Goal: Task Accomplishment & Management: Manage account settings

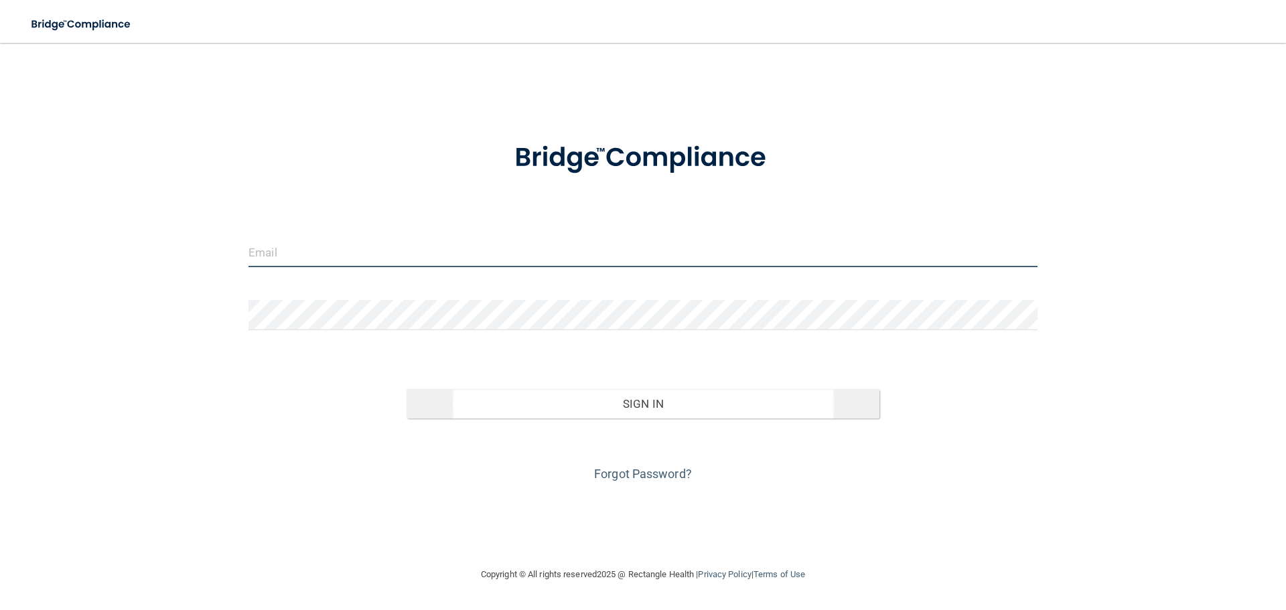
type input "[PERSON_NAME][EMAIL_ADDRESS][DOMAIN_NAME]"
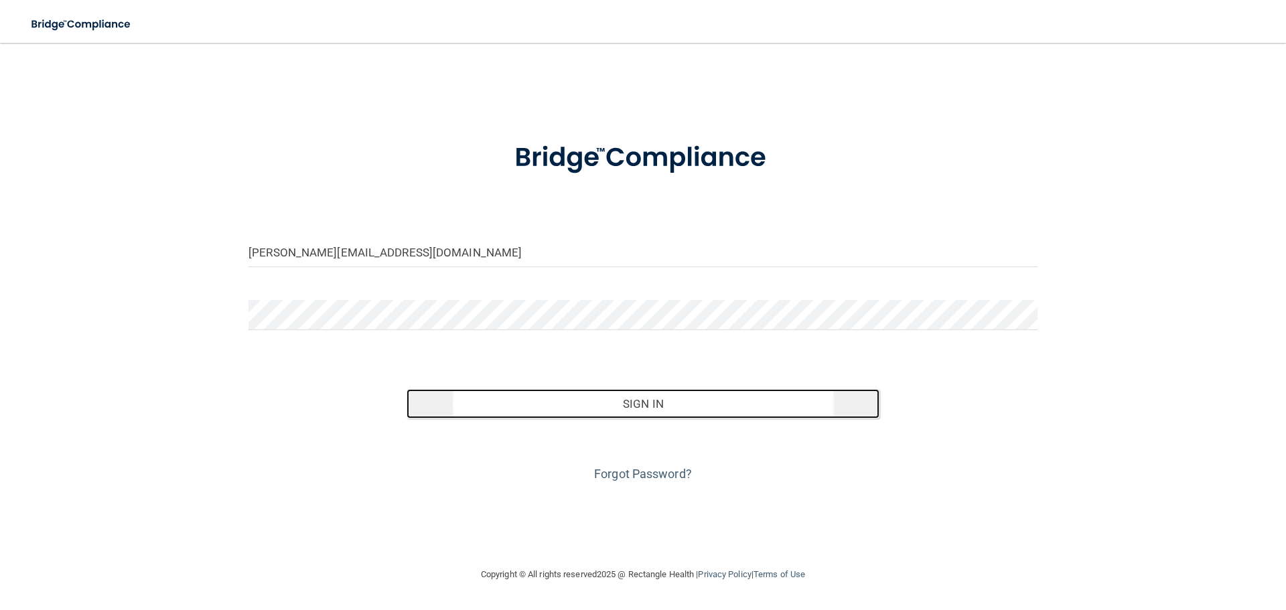
click at [587, 404] on button "Sign In" at bounding box center [642, 403] width 473 height 29
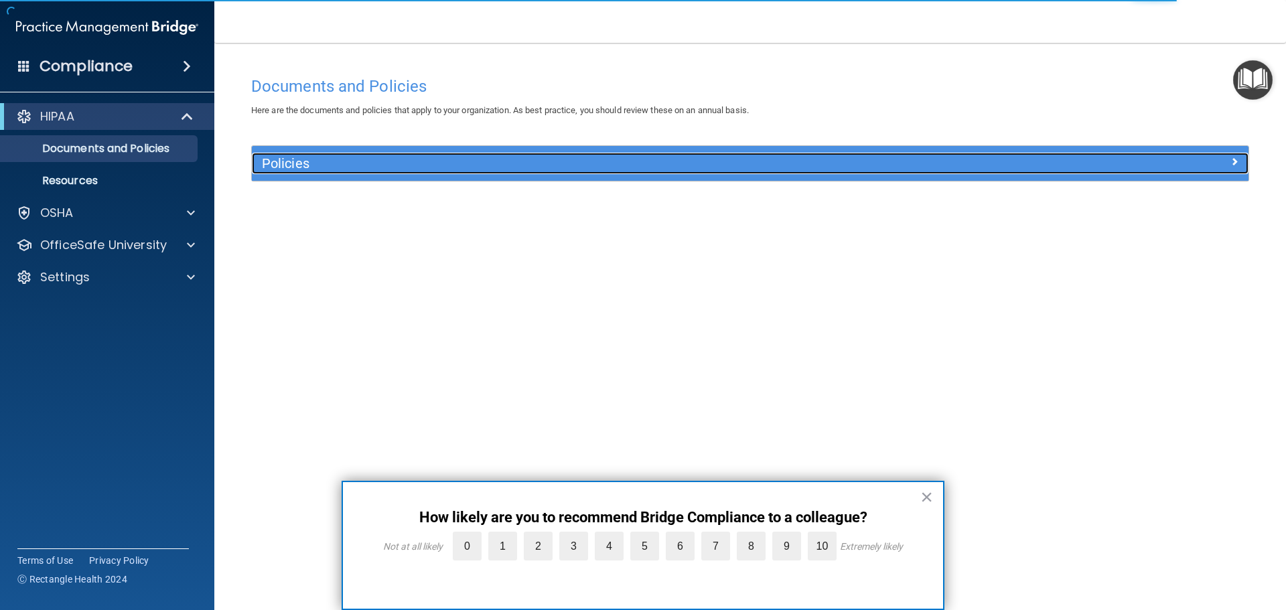
click at [526, 157] on h5 "Policies" at bounding box center [625, 163] width 727 height 15
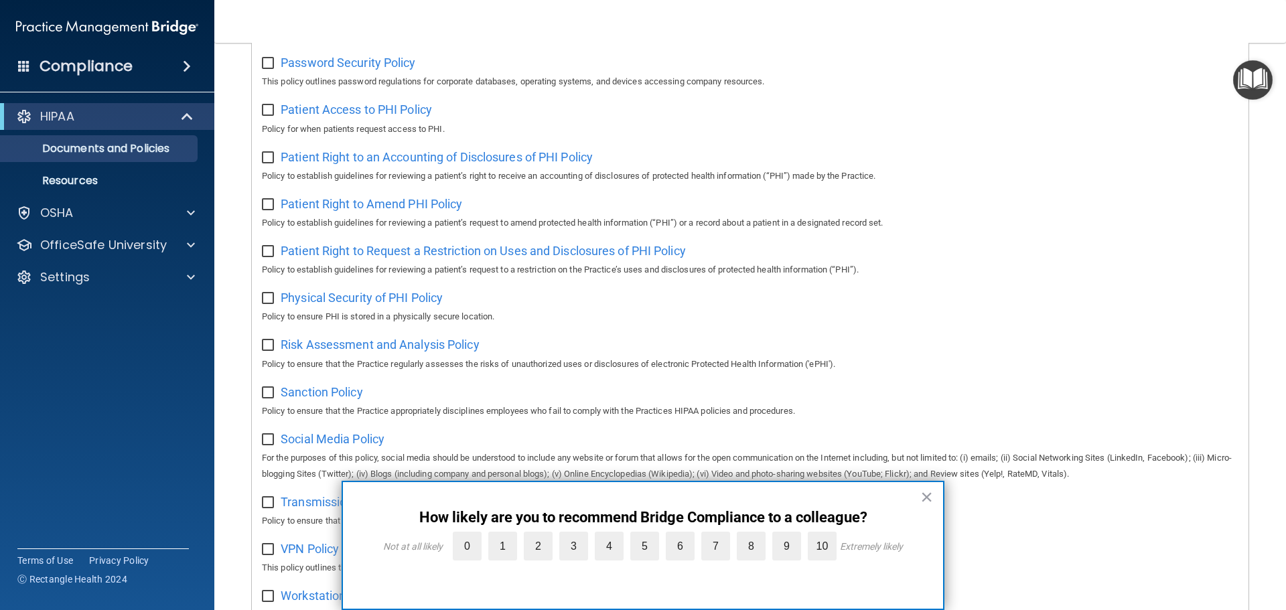
scroll to position [398, 0]
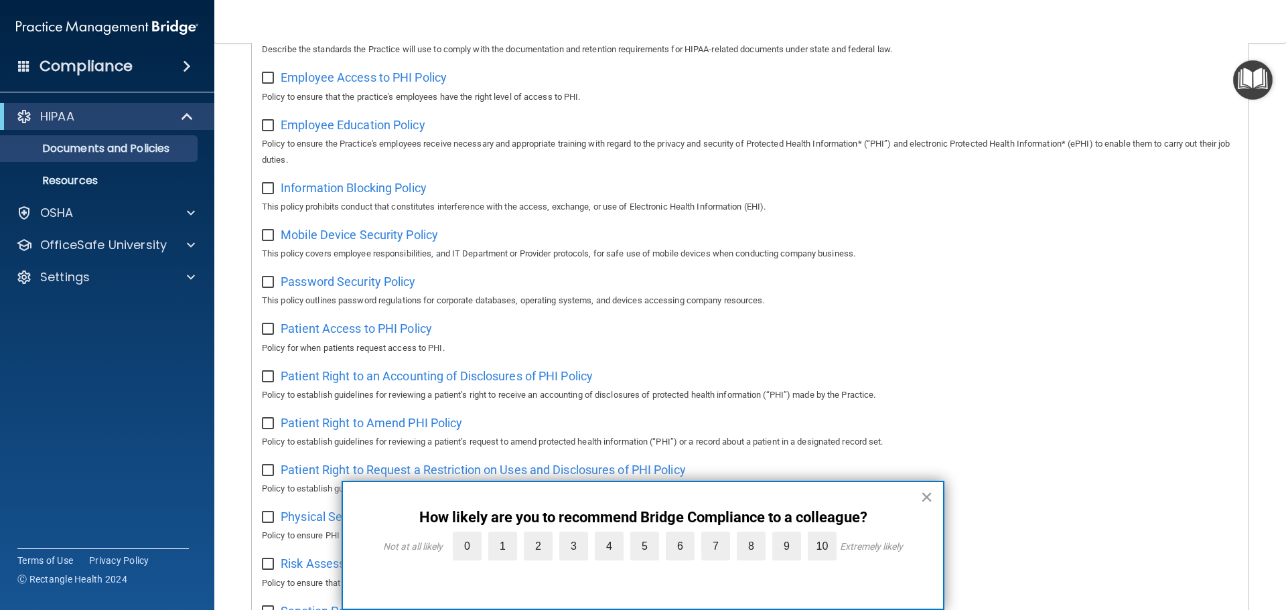
click at [921, 496] on button "×" at bounding box center [926, 496] width 13 height 21
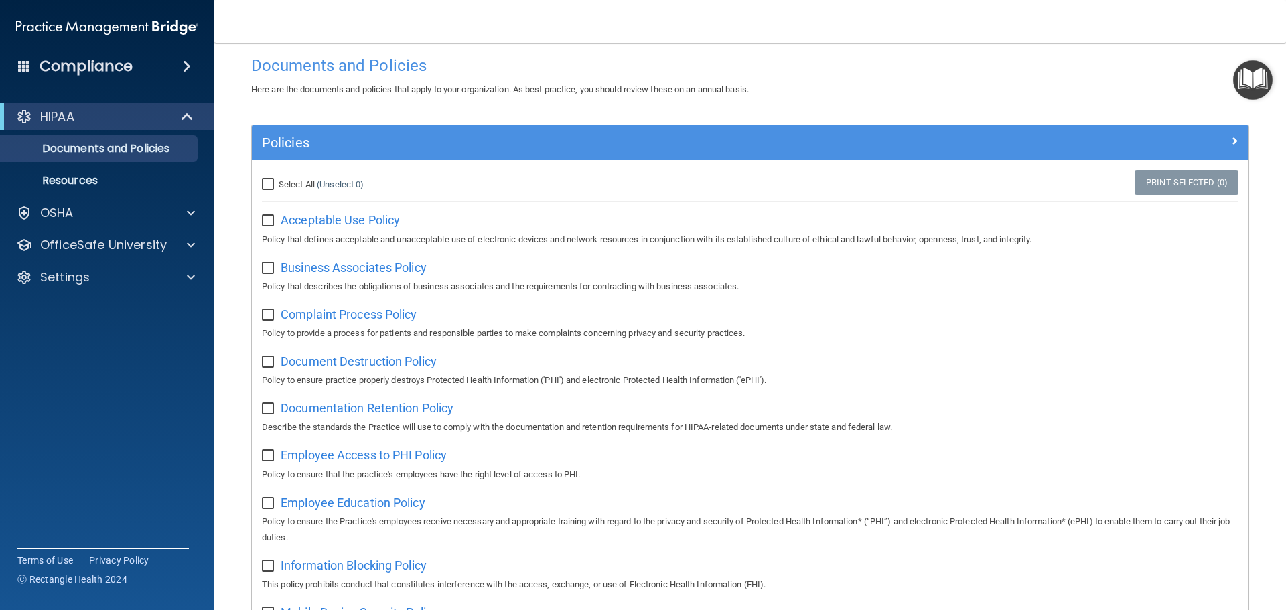
scroll to position [0, 0]
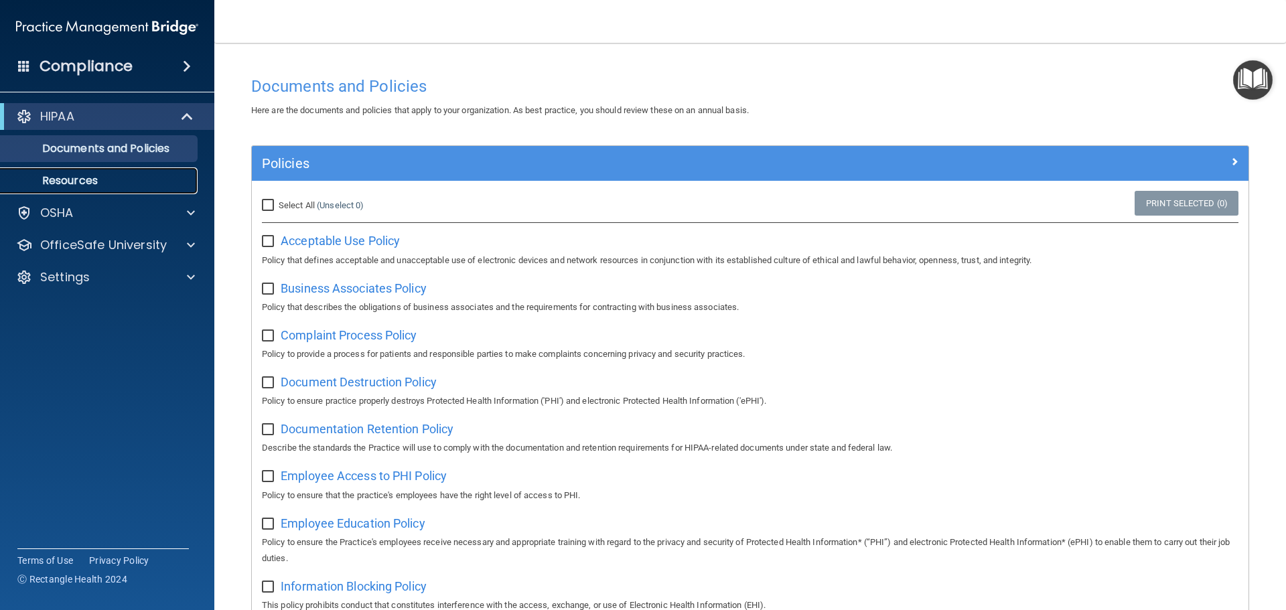
click at [80, 175] on p "Resources" at bounding box center [100, 180] width 183 height 13
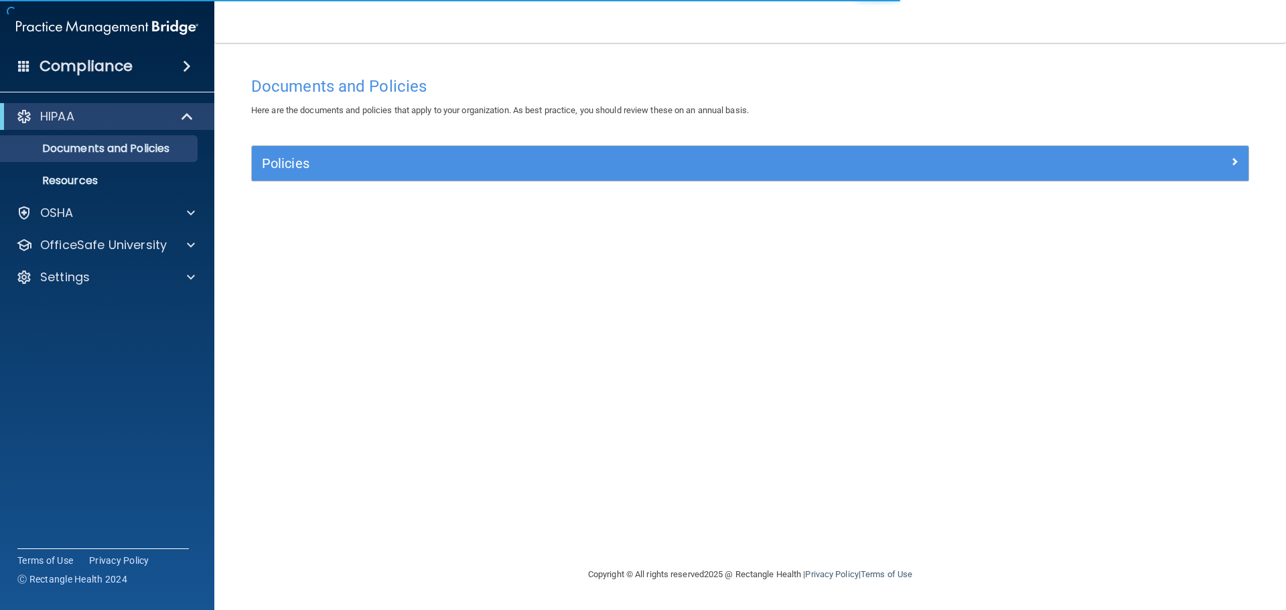
click at [157, 61] on div "Compliance" at bounding box center [107, 66] width 214 height 29
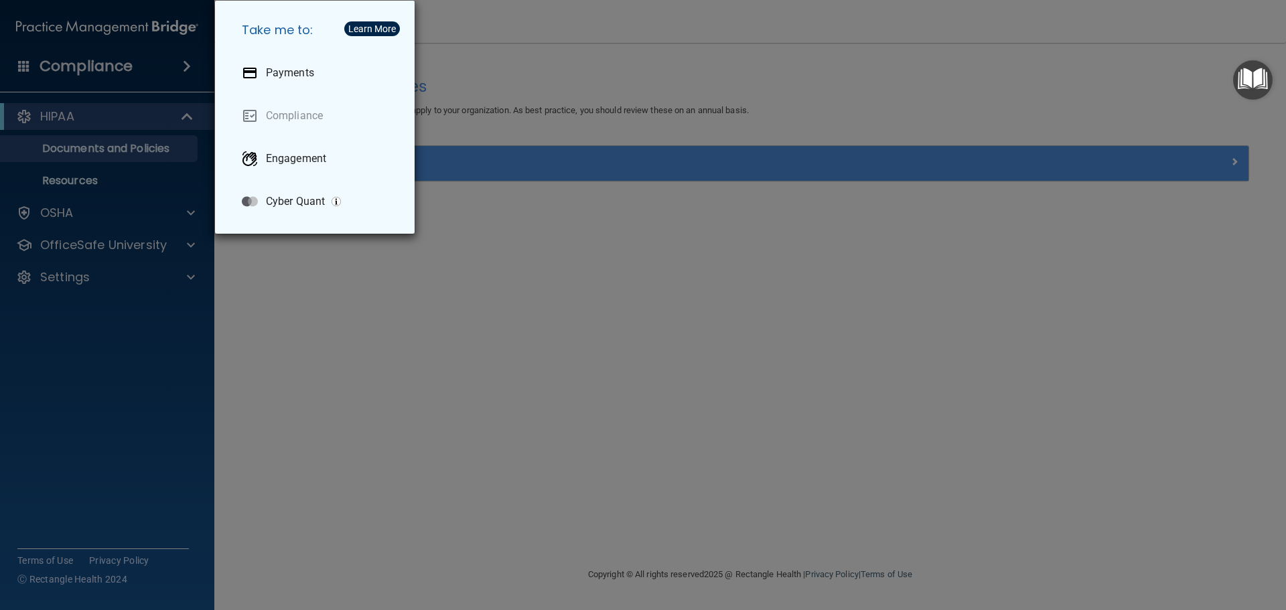
click at [169, 214] on div "Take me to: Payments Compliance Engagement Cyber Quant" at bounding box center [643, 305] width 1286 height 610
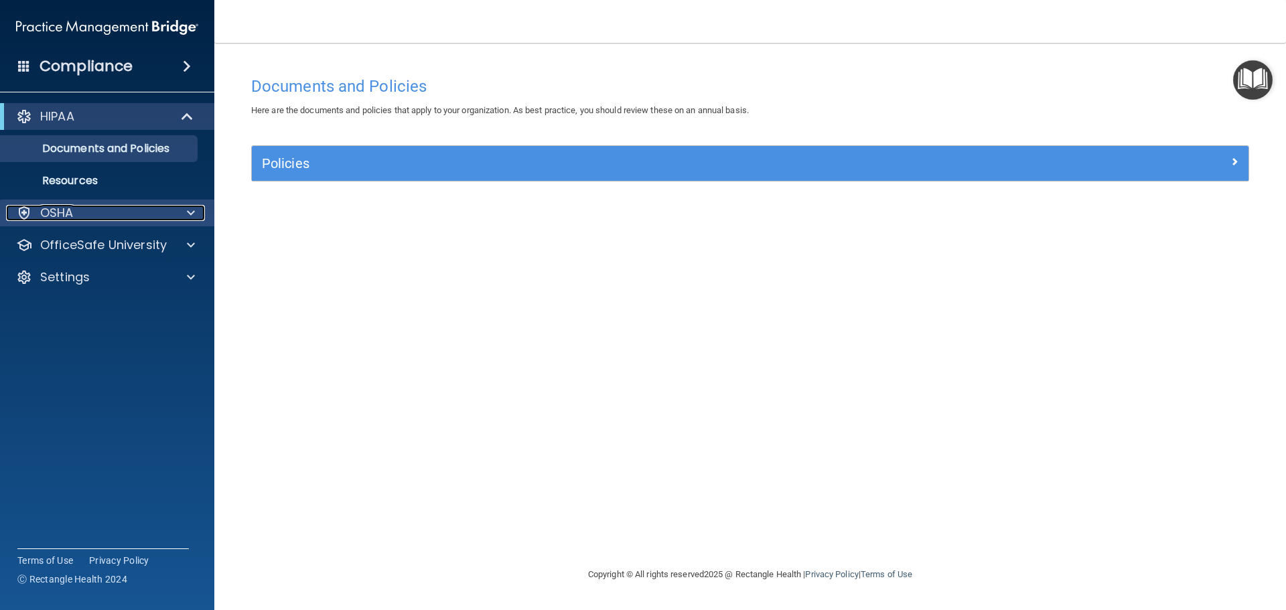
click at [169, 212] on div "OSHA" at bounding box center [89, 213] width 166 height 16
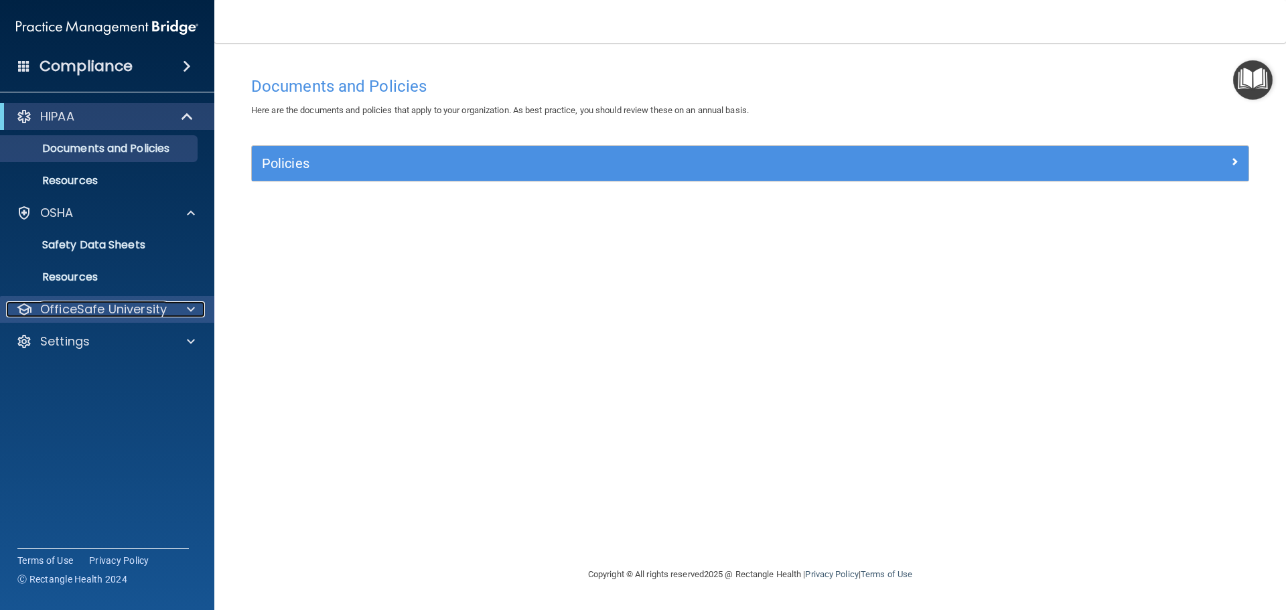
click at [100, 310] on p "OfficeSafe University" at bounding box center [103, 309] width 127 height 16
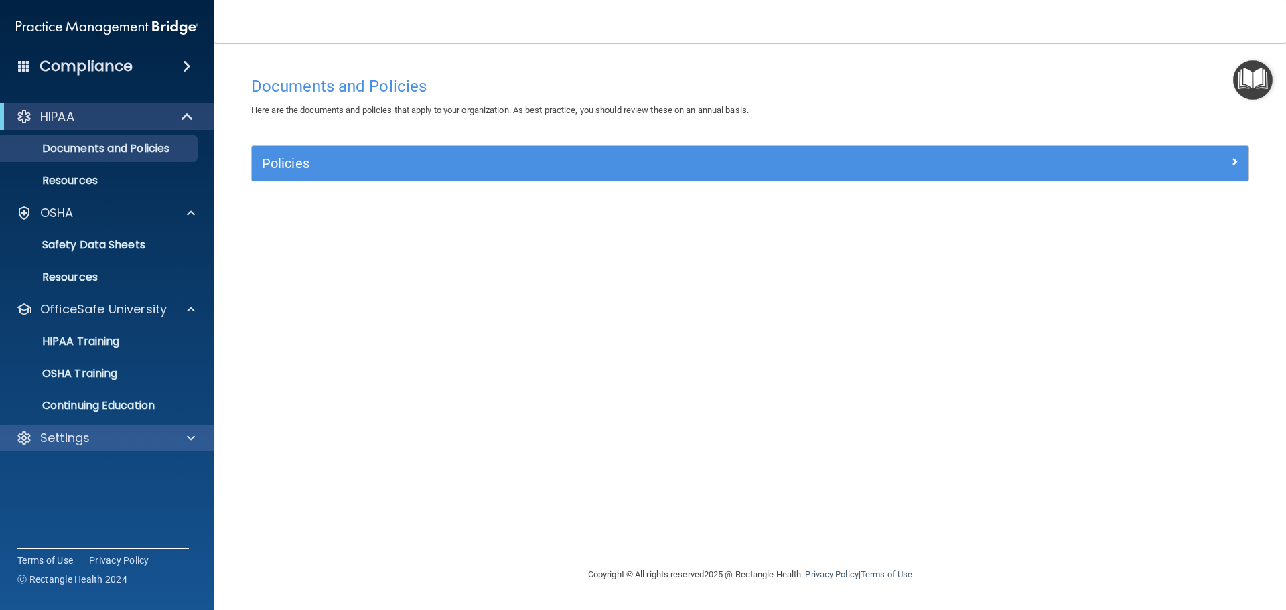
click at [64, 449] on div "Settings" at bounding box center [107, 438] width 215 height 27
click at [189, 436] on span at bounding box center [191, 438] width 8 height 16
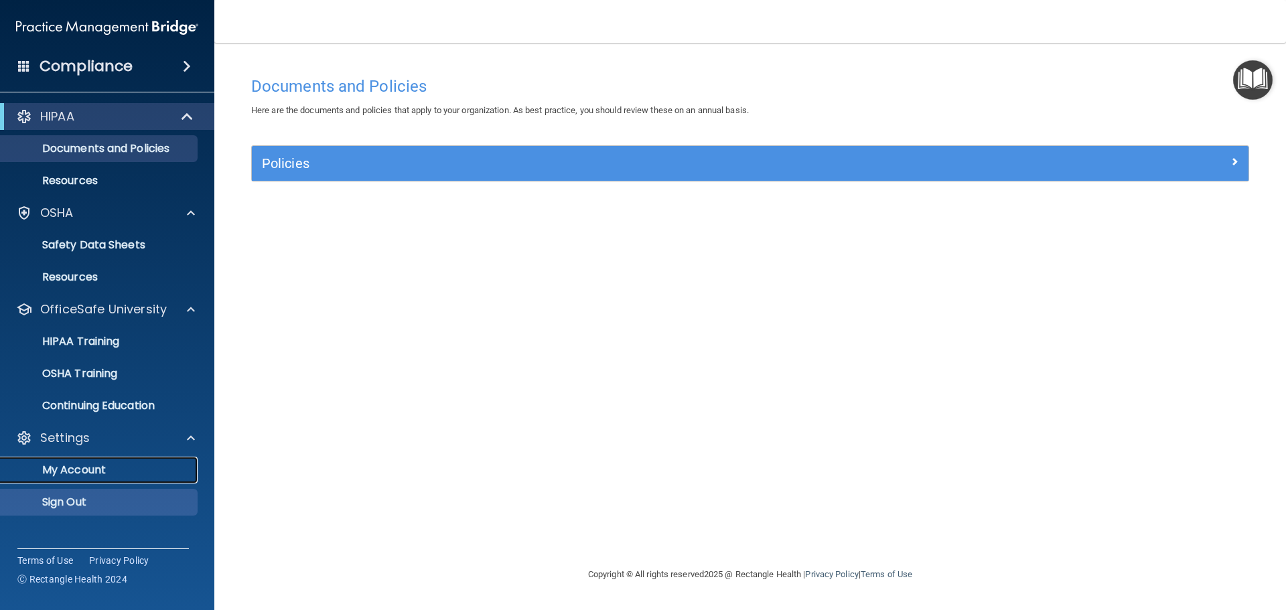
click at [88, 464] on p "My Account" at bounding box center [100, 469] width 183 height 13
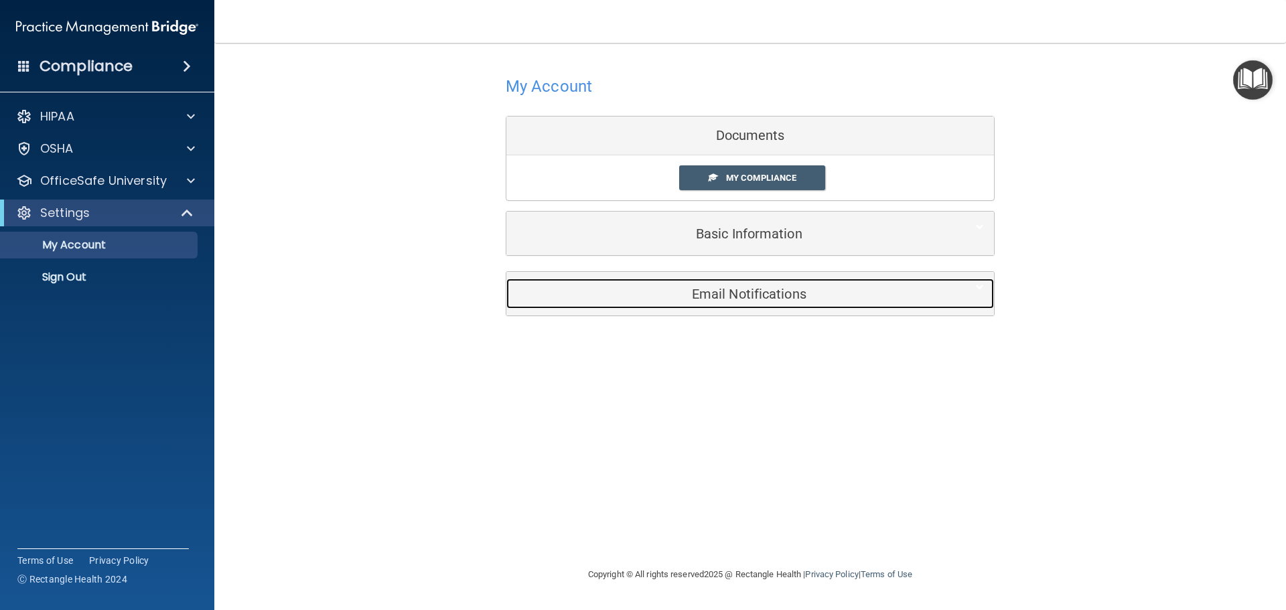
click at [737, 302] on div "Email Notifications" at bounding box center [729, 294] width 447 height 30
